Goal: Information Seeking & Learning: Learn about a topic

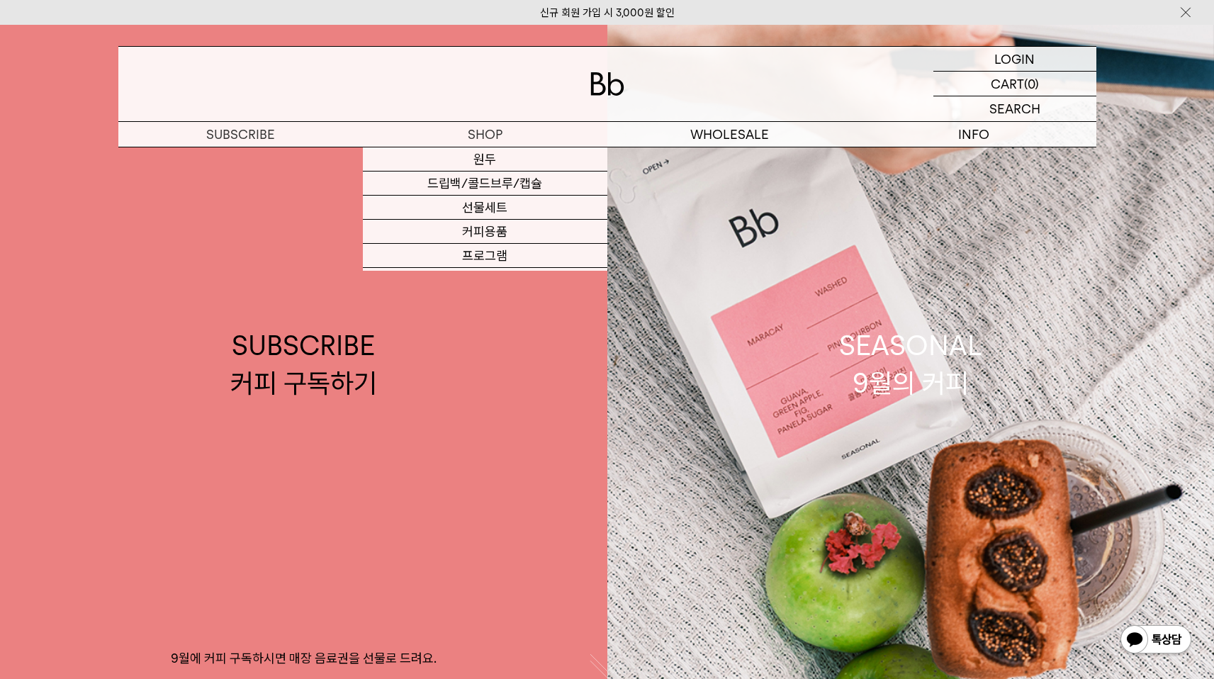
click at [566, 63] on div at bounding box center [607, 84] width 978 height 74
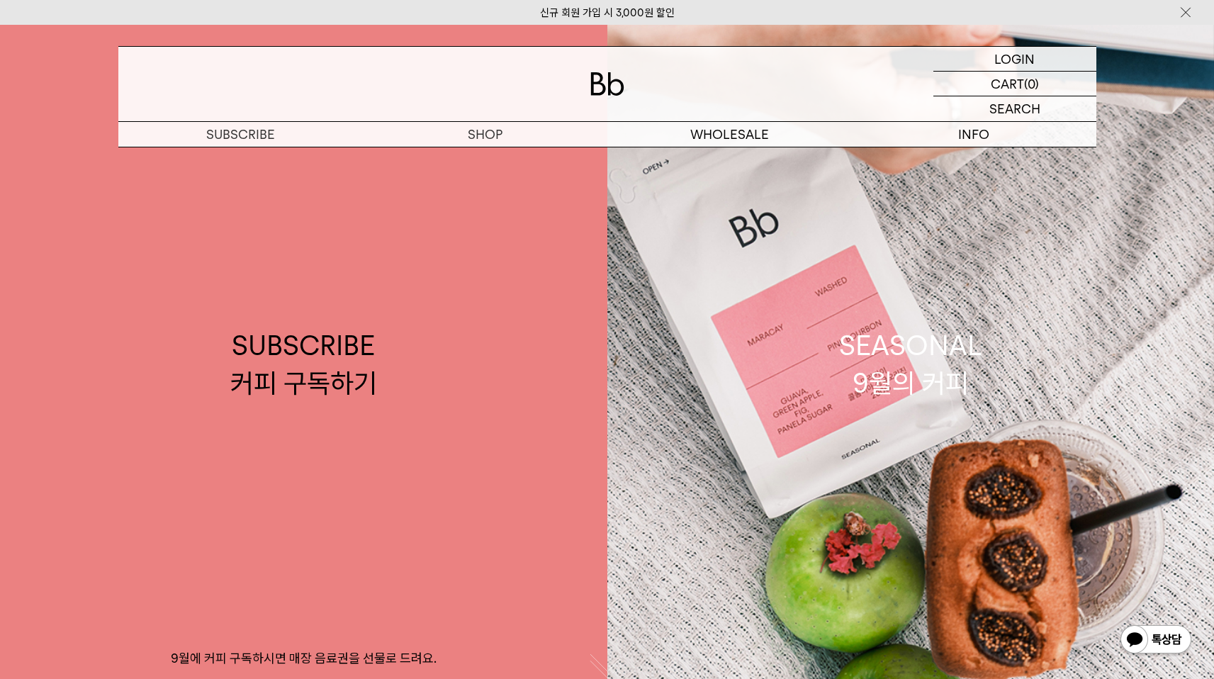
drag, startPoint x: 639, startPoint y: 86, endPoint x: 624, endPoint y: 82, distance: 15.0
click at [639, 86] on div at bounding box center [607, 84] width 978 height 74
click at [587, 72] on div at bounding box center [607, 84] width 978 height 74
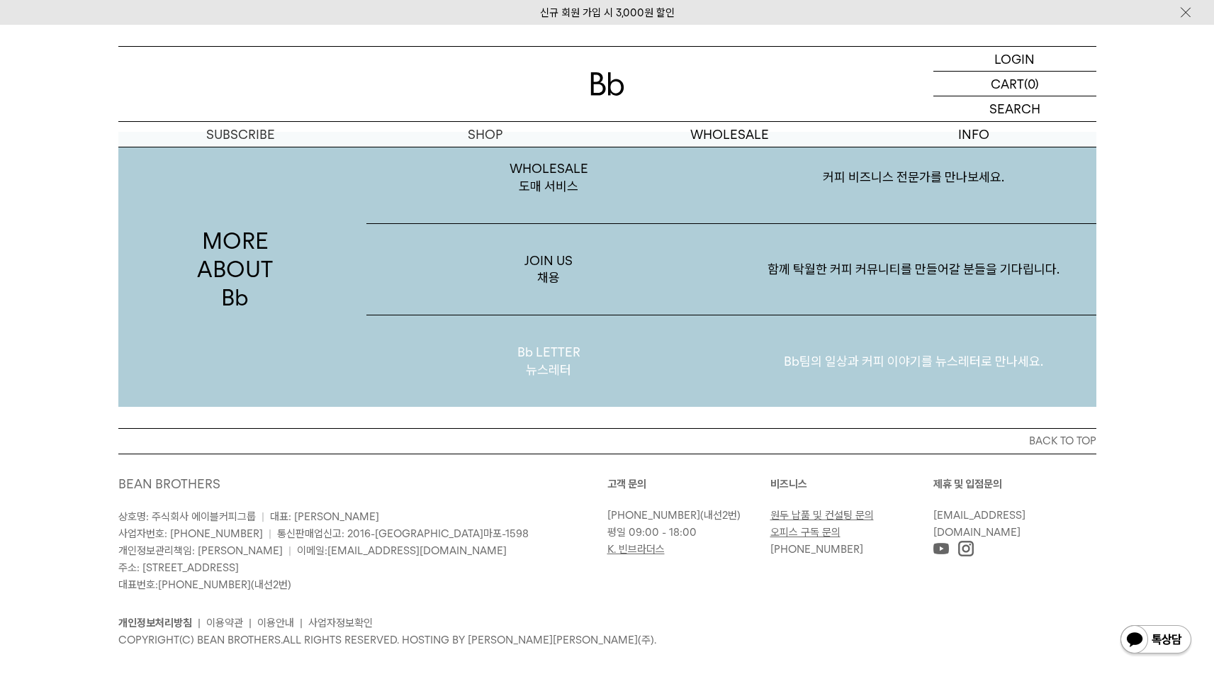
scroll to position [2744, 0]
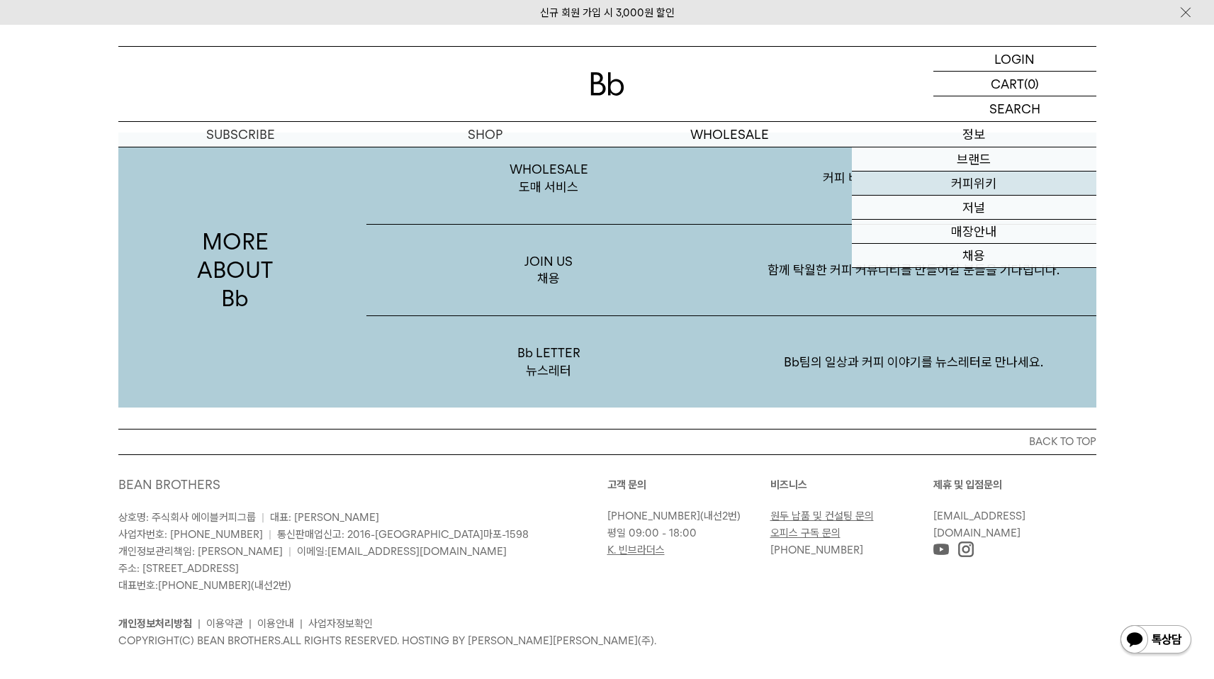
click at [973, 189] on link "커피위키" at bounding box center [974, 184] width 245 height 24
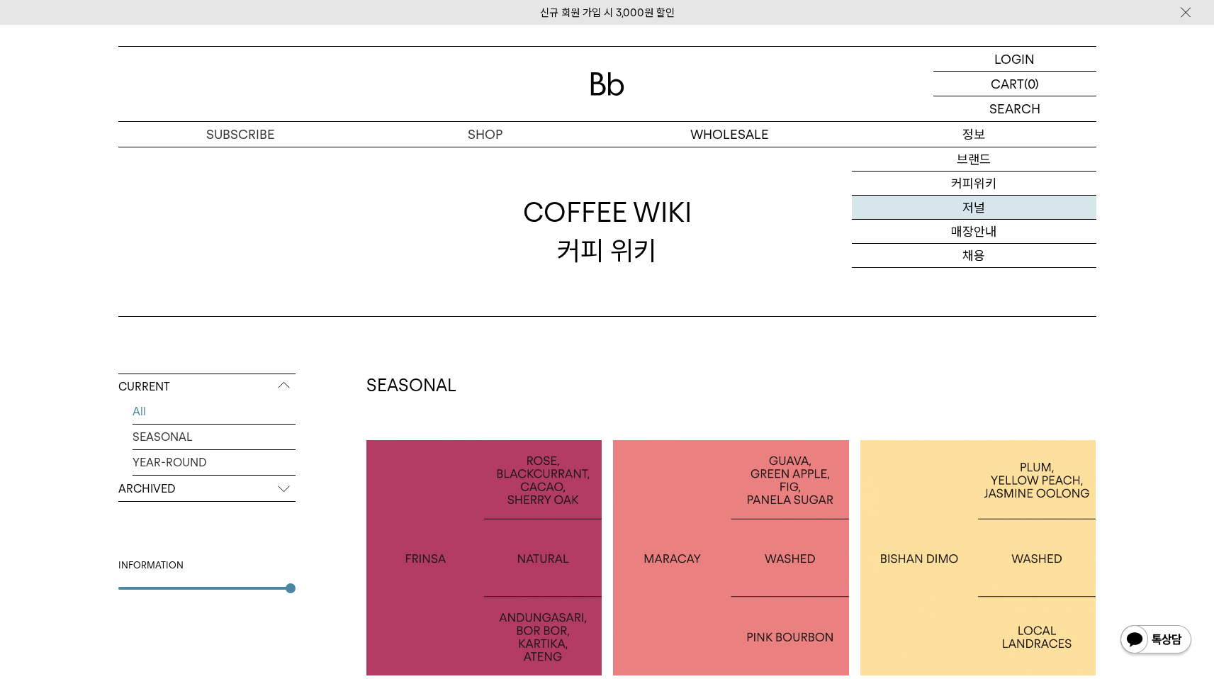
click at [968, 205] on link "저널" at bounding box center [974, 208] width 245 height 24
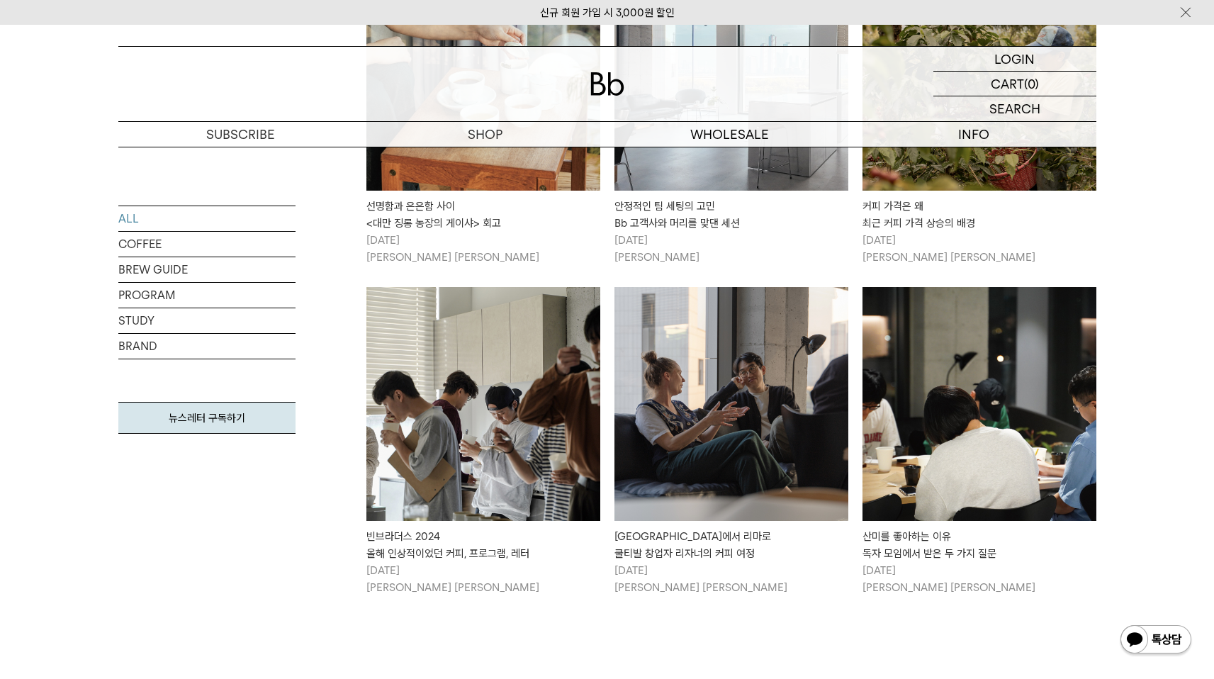
scroll to position [1488, 0]
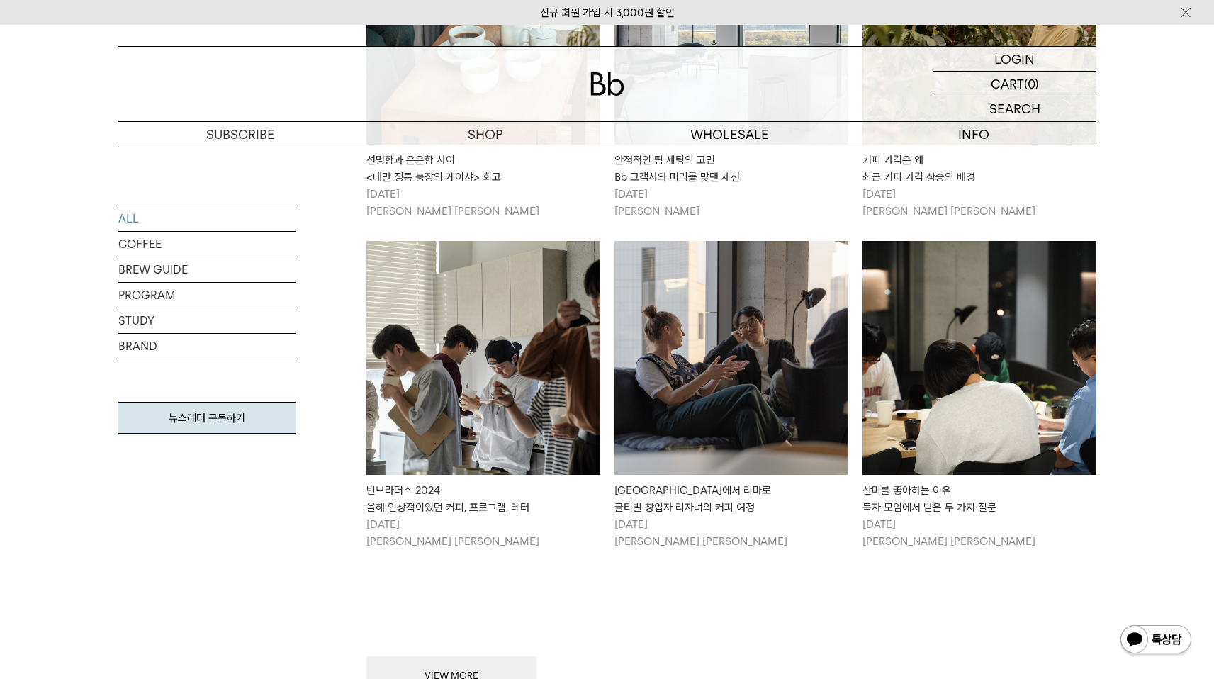
click at [776, 322] on img at bounding box center [732, 358] width 234 height 234
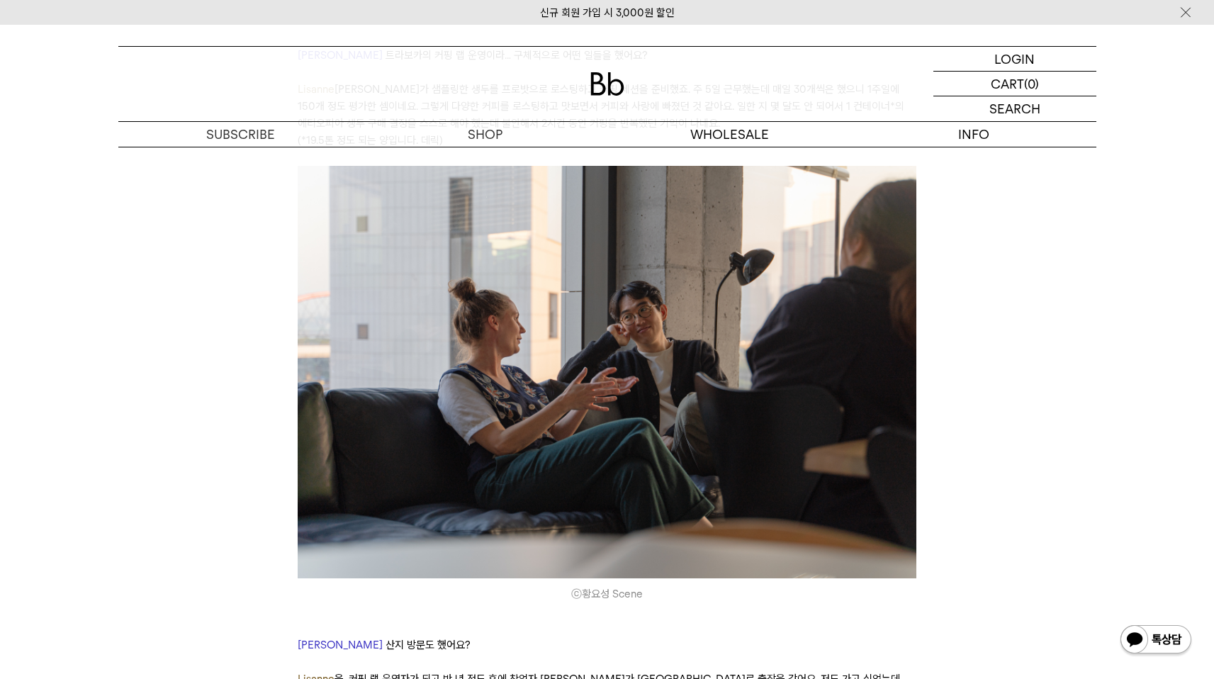
scroll to position [2699, 0]
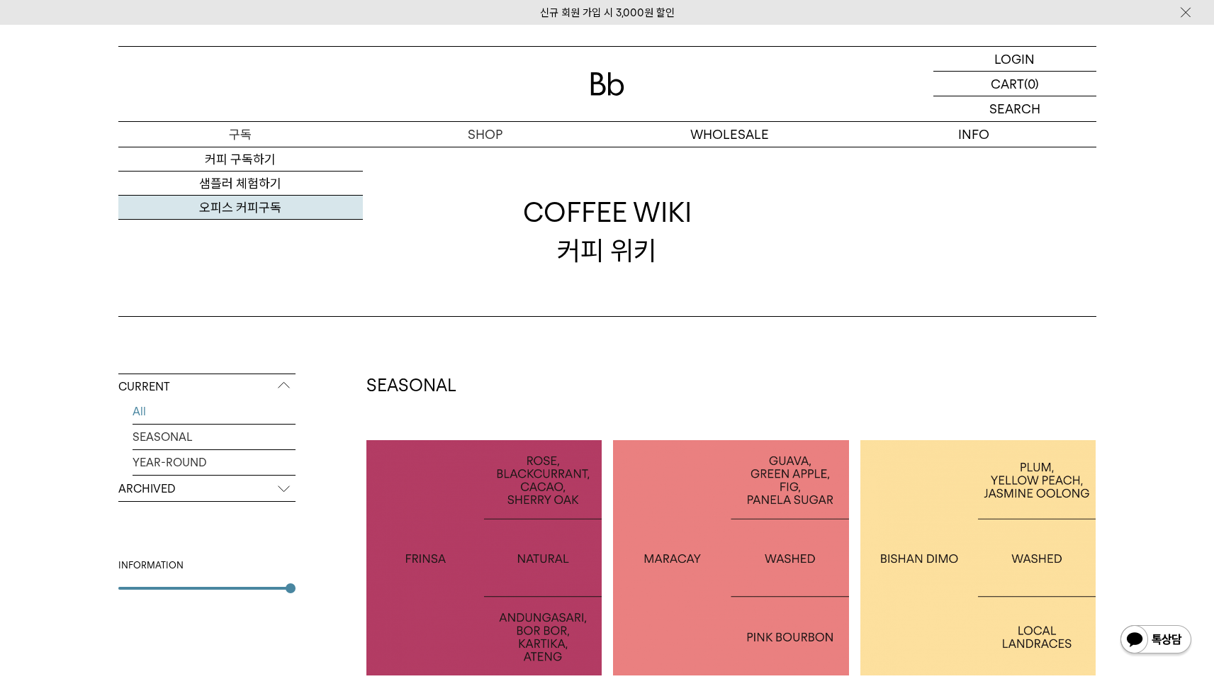
click at [226, 203] on link "오피스 커피구독" at bounding box center [240, 208] width 245 height 24
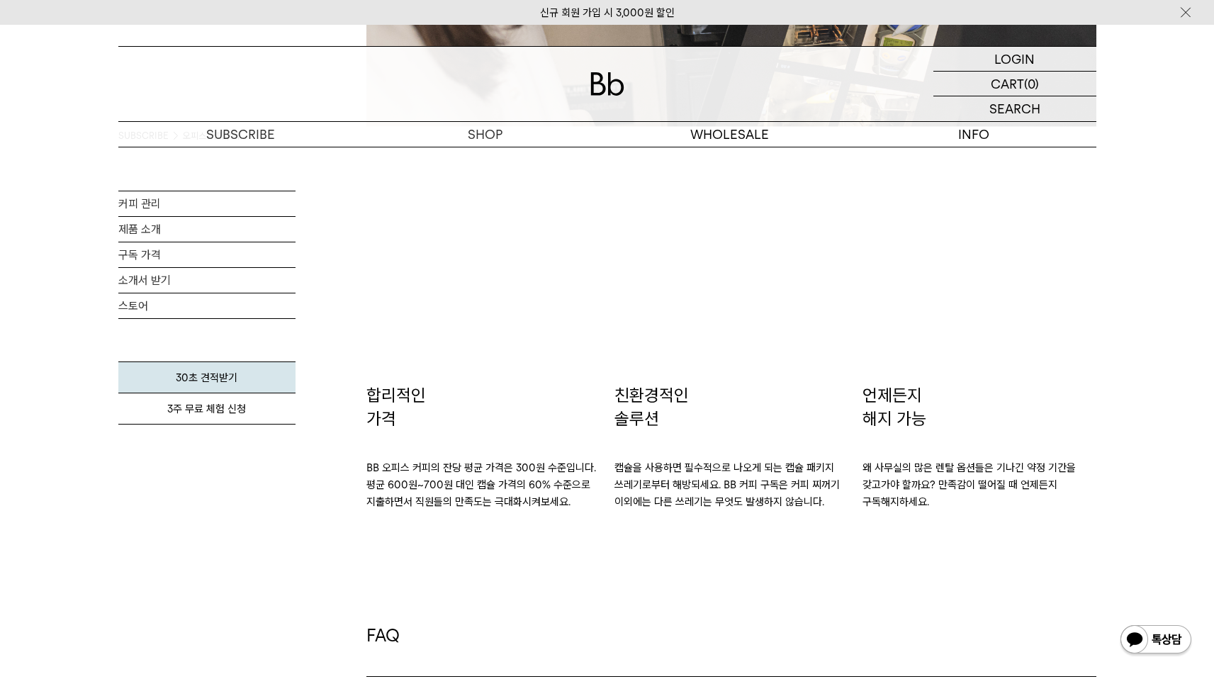
scroll to position [1576, 0]
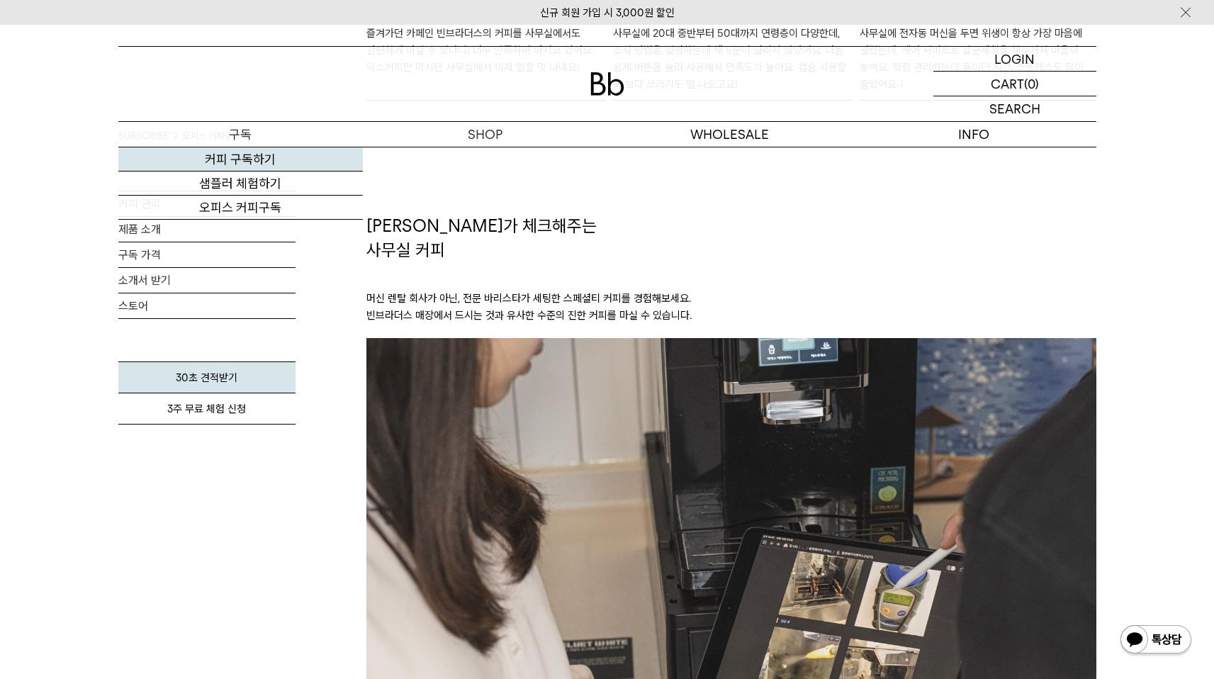
click at [233, 155] on link "커피 구독하기" at bounding box center [240, 159] width 245 height 24
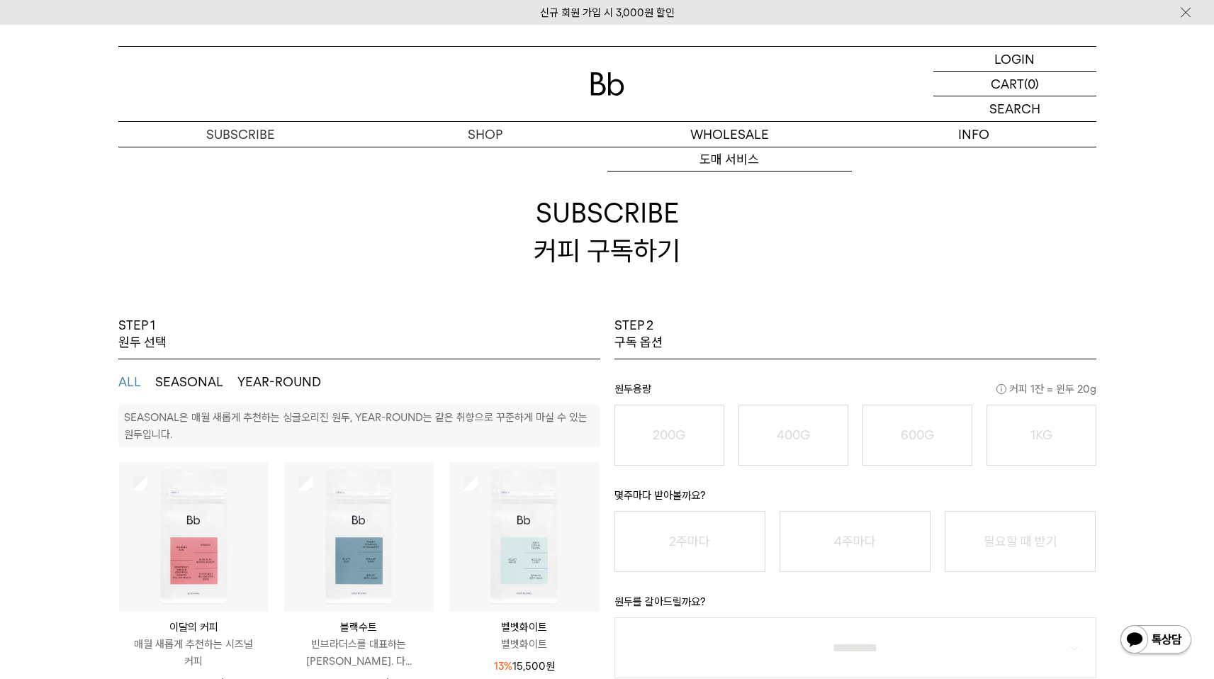
click at [651, 85] on div at bounding box center [607, 84] width 978 height 74
click at [596, 72] on div at bounding box center [607, 84] width 978 height 74
click at [597, 72] on img at bounding box center [607, 83] width 34 height 23
